Goal: Find specific page/section: Find specific page/section

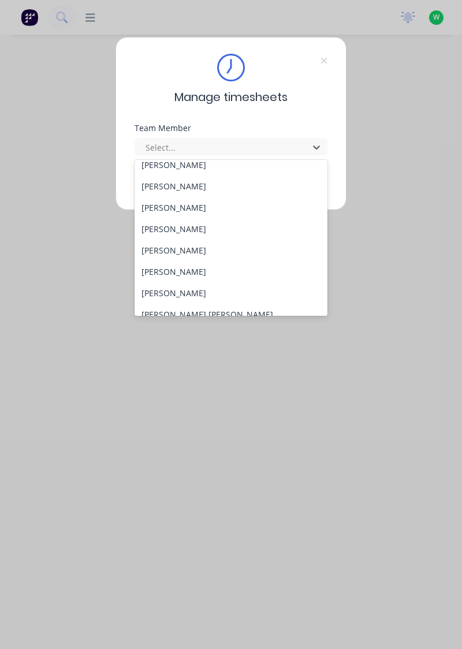
scroll to position [52, 0]
click at [196, 271] on div "[PERSON_NAME]" at bounding box center [231, 270] width 193 height 21
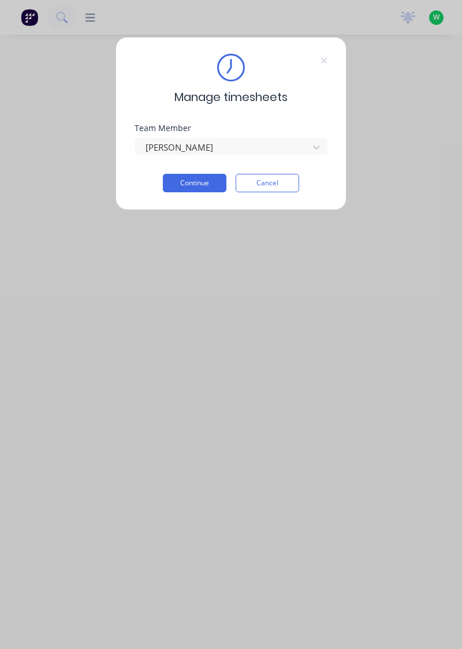
click at [203, 186] on button "Continue" at bounding box center [195, 183] width 64 height 18
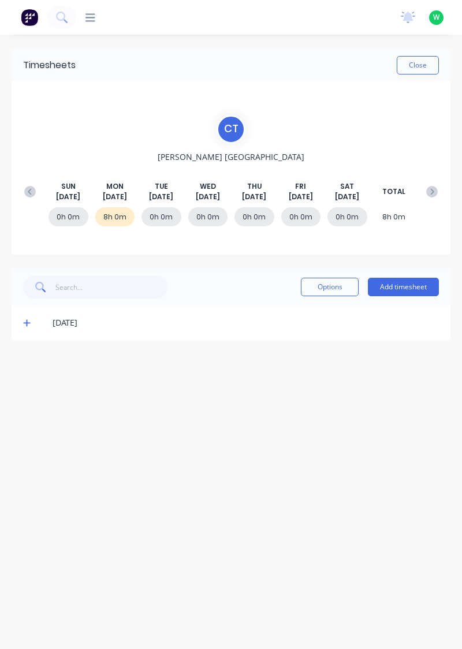
click at [23, 322] on icon at bounding box center [27, 323] width 8 height 8
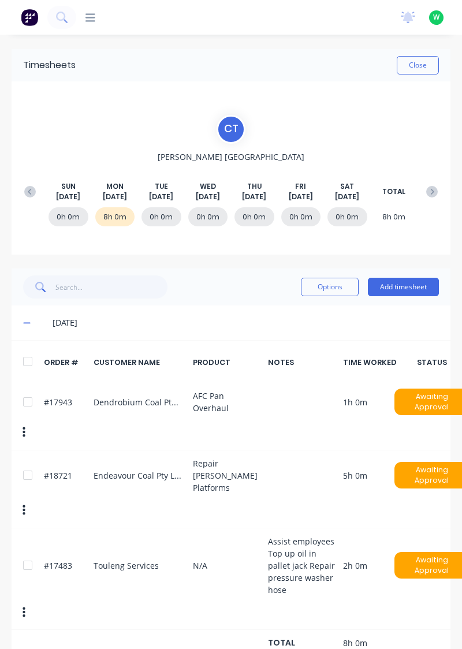
click at [421, 69] on button "Close" at bounding box center [418, 65] width 42 height 18
